Goal: Book appointment/travel/reservation

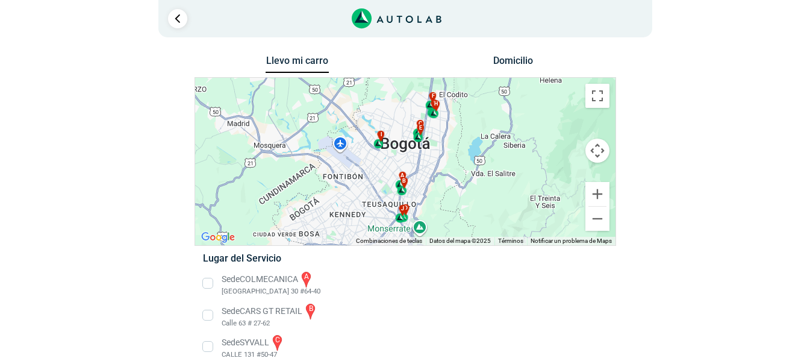
click at [204, 280] on li "Sede COLMECANICA a [GEOGRAPHIC_DATA] 30 #64-40" at bounding box center [405, 283] width 422 height 27
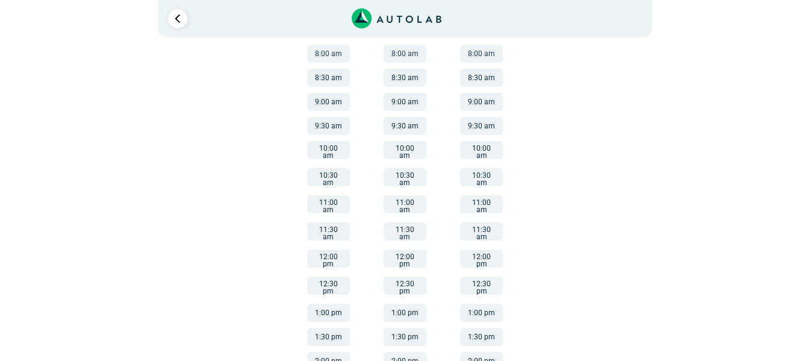
scroll to position [350, 0]
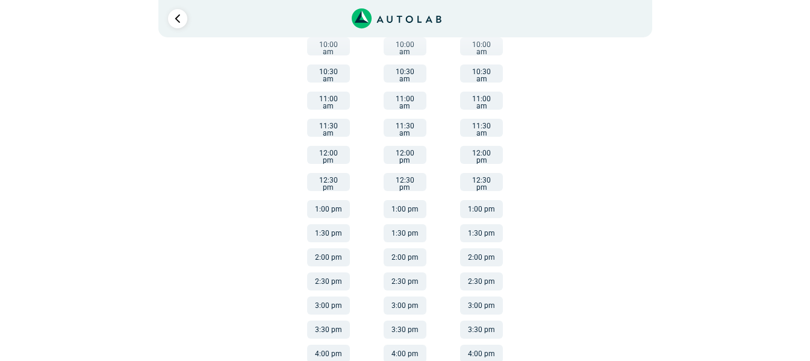
click at [478, 290] on li "3:00 pm" at bounding box center [481, 302] width 81 height 24
click at [480, 272] on button "2:30 pm" at bounding box center [481, 281] width 43 height 18
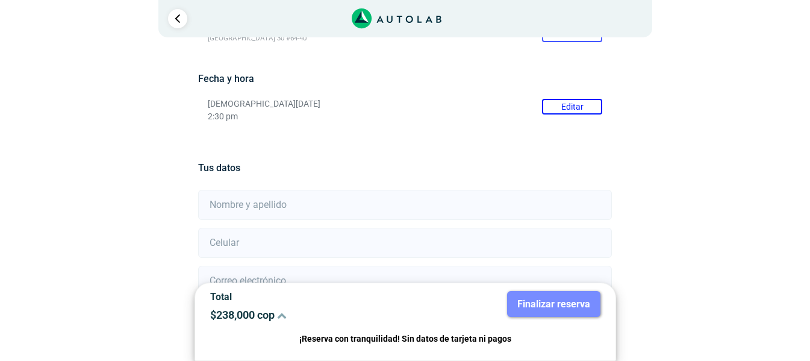
scroll to position [181, 0]
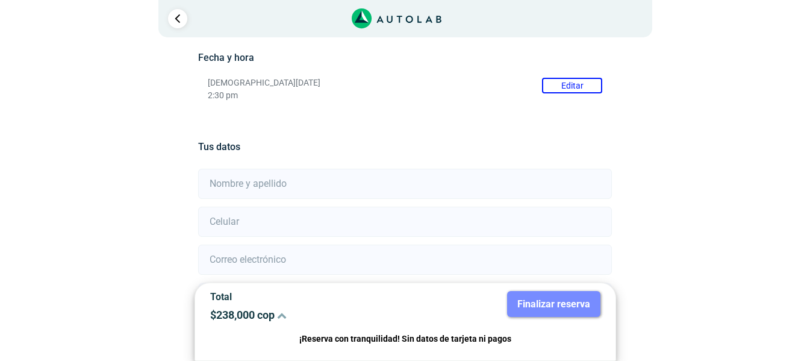
click at [296, 181] on input "text" at bounding box center [405, 184] width 414 height 30
click at [235, 226] on input "number" at bounding box center [405, 222] width 414 height 30
type input "0"
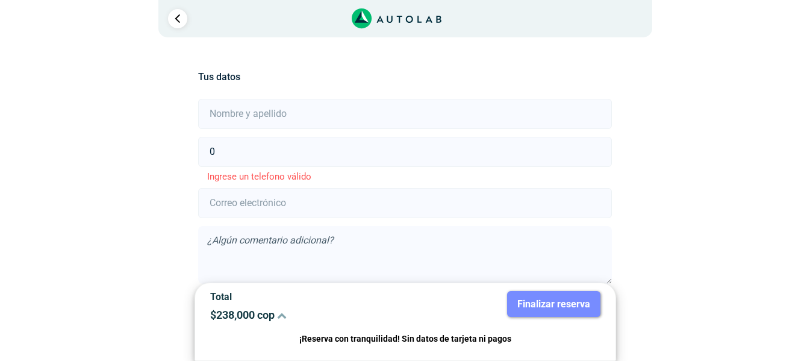
scroll to position [301, 0]
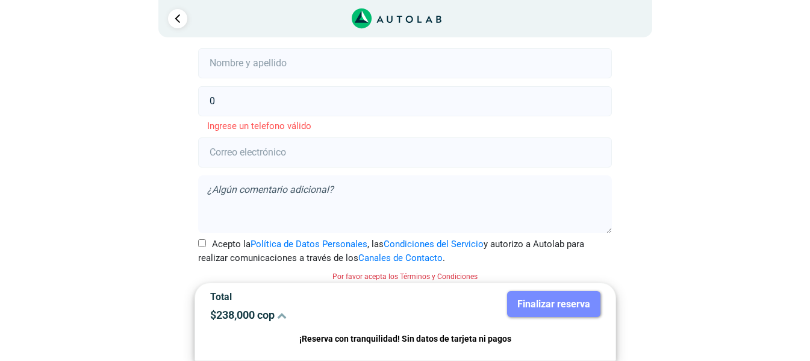
click at [252, 154] on input "email" at bounding box center [405, 152] width 414 height 30
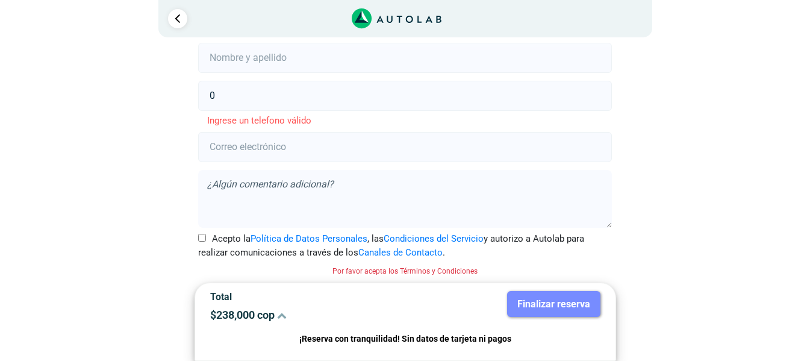
scroll to position [308, 0]
click at [573, 320] on div "Finalizar reserva" at bounding box center [507, 311] width 204 height 40
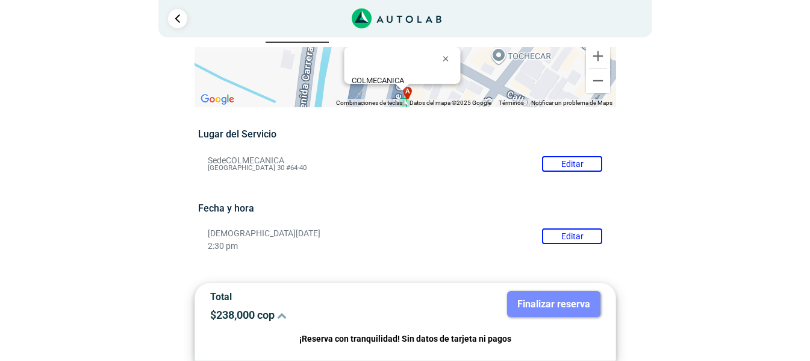
scroll to position [0, 0]
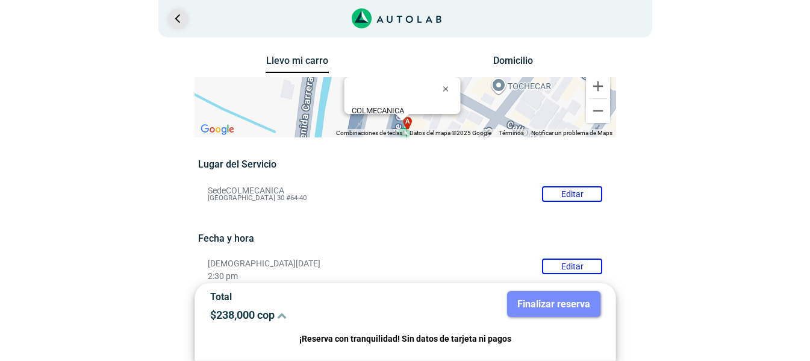
click at [185, 13] on link "Ir al paso anterior" at bounding box center [177, 18] width 19 height 19
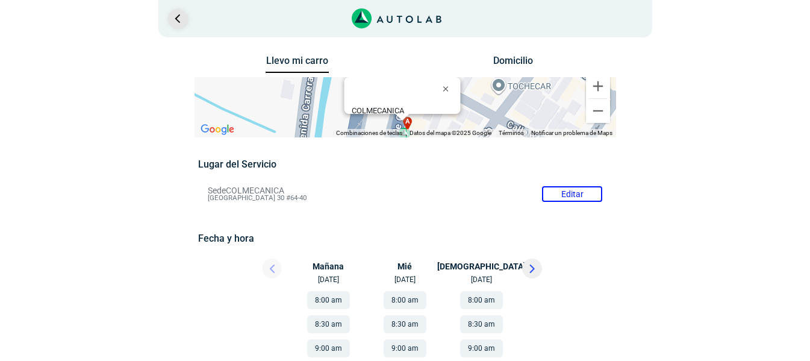
scroll to position [350, 0]
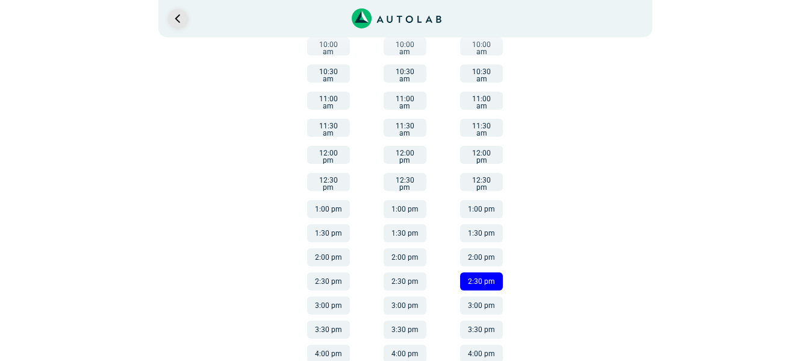
click at [185, 13] on link "Ir al paso anterior" at bounding box center [177, 18] width 19 height 19
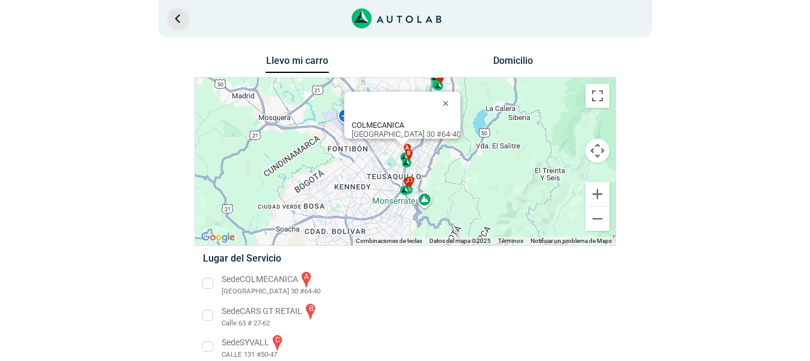
click at [185, 13] on link "Ir al paso anterior" at bounding box center [177, 18] width 19 height 19
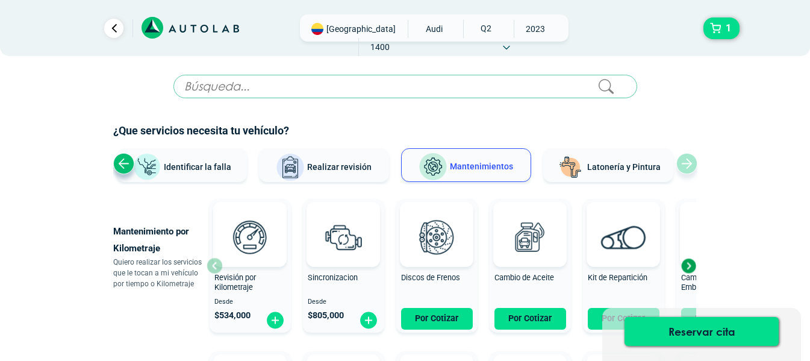
click at [124, 173] on div "Previous slide" at bounding box center [123, 163] width 21 height 21
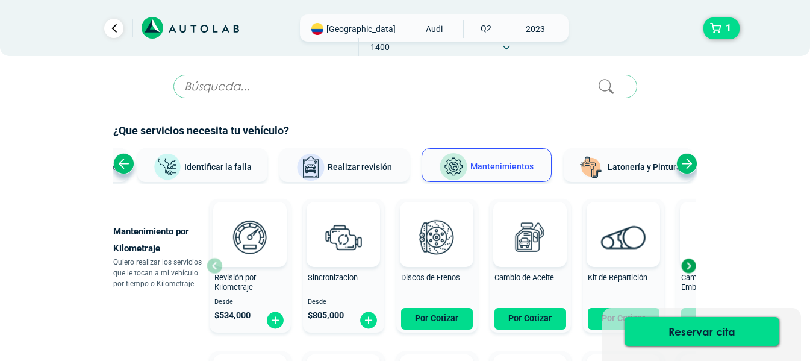
click at [123, 163] on div "Previous slide" at bounding box center [123, 163] width 21 height 21
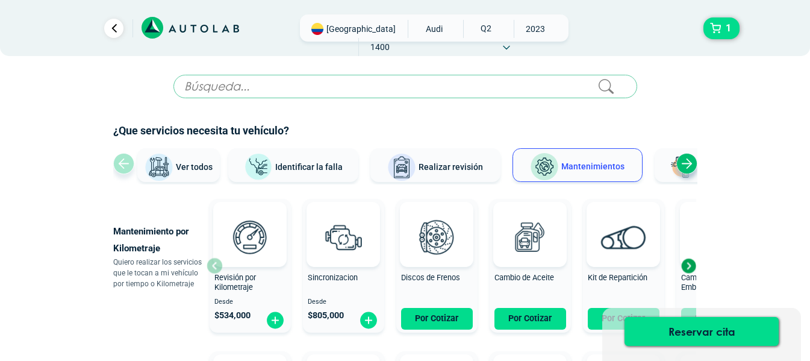
click at [123, 163] on div "Ver todos Identificar la falla Realizar revisión Mantenimientos Latonería y Pin…" at bounding box center [405, 166] width 584 height 36
click at [122, 168] on div "Ver todos Identificar la falla Realizar revisión Mantenimientos Latonería y Pin…" at bounding box center [405, 166] width 584 height 36
click at [125, 29] on div at bounding box center [132, 28] width 18 height 18
click at [106, 30] on link "Ir al paso anterior" at bounding box center [113, 28] width 19 height 19
click at [118, 24] on link "Ir al paso anterior" at bounding box center [113, 28] width 19 height 19
